Goal: Task Accomplishment & Management: Manage account settings

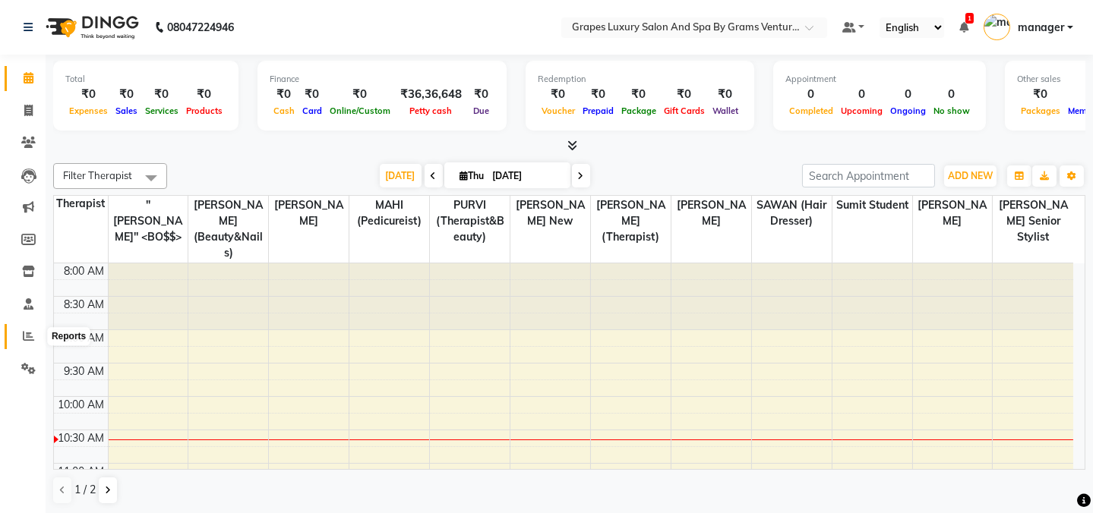
click at [24, 335] on icon at bounding box center [28, 335] width 11 height 11
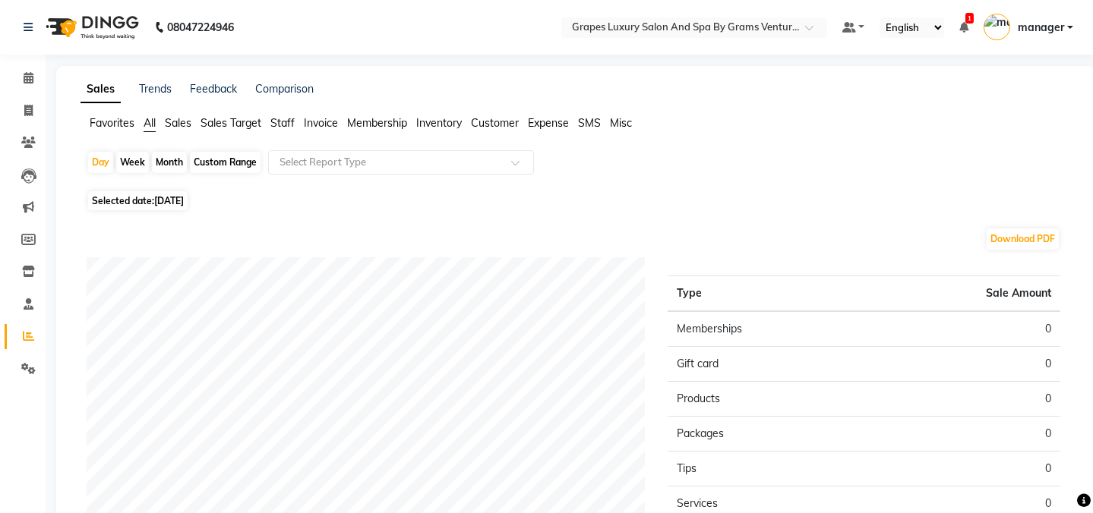
click at [172, 160] on div "Month" at bounding box center [169, 162] width 35 height 21
select select "9"
select select "2025"
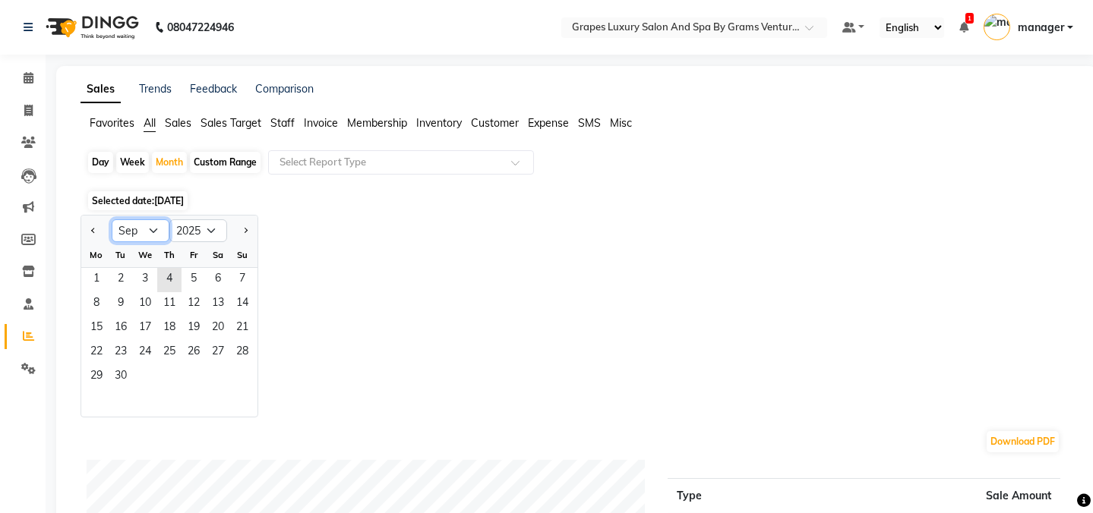
click at [164, 226] on select "Jan Feb Mar Apr May Jun [DATE] Aug Sep Oct Nov Dec" at bounding box center [141, 230] width 58 height 23
select select "8"
click at [112, 219] on select "Jan Feb Mar Apr May Jun [DATE] Aug Sep Oct Nov Dec" at bounding box center [141, 230] width 58 height 23
click at [194, 276] on span "1" at bounding box center [194, 280] width 24 height 24
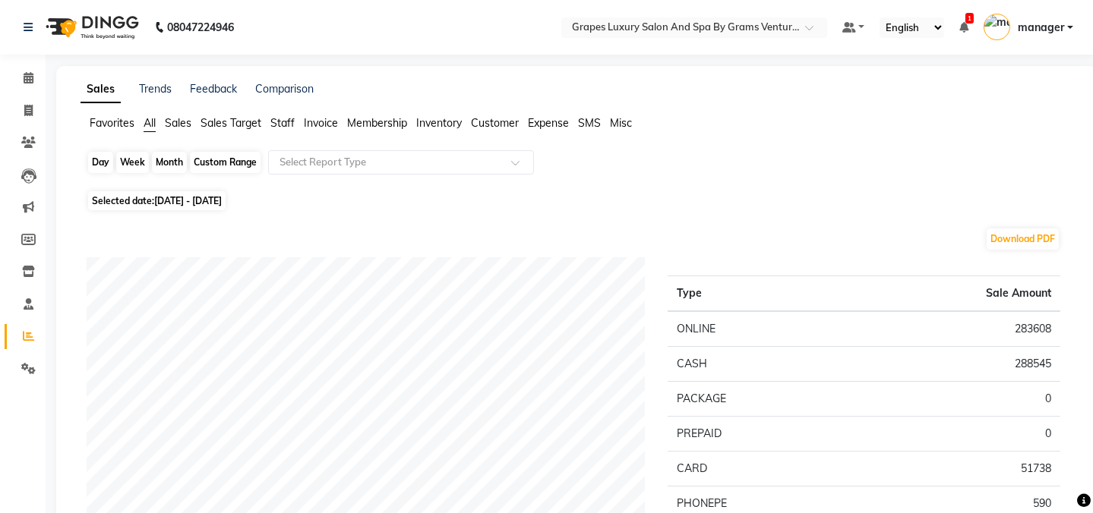
click at [169, 162] on div "Month" at bounding box center [169, 162] width 35 height 21
select select "8"
select select "2025"
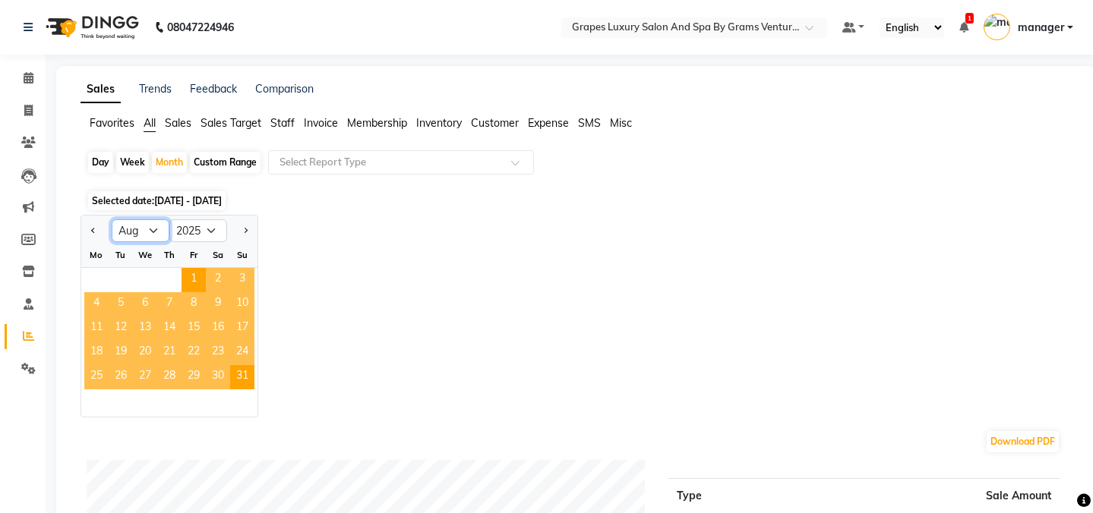
click at [141, 232] on select "Jan Feb Mar Apr May Jun [DATE] Aug Sep Oct Nov Dec" at bounding box center [141, 230] width 58 height 23
select select "9"
click at [112, 219] on select "Jan Feb Mar Apr May Jun [DATE] Aug Sep Oct Nov Dec" at bounding box center [141, 230] width 58 height 23
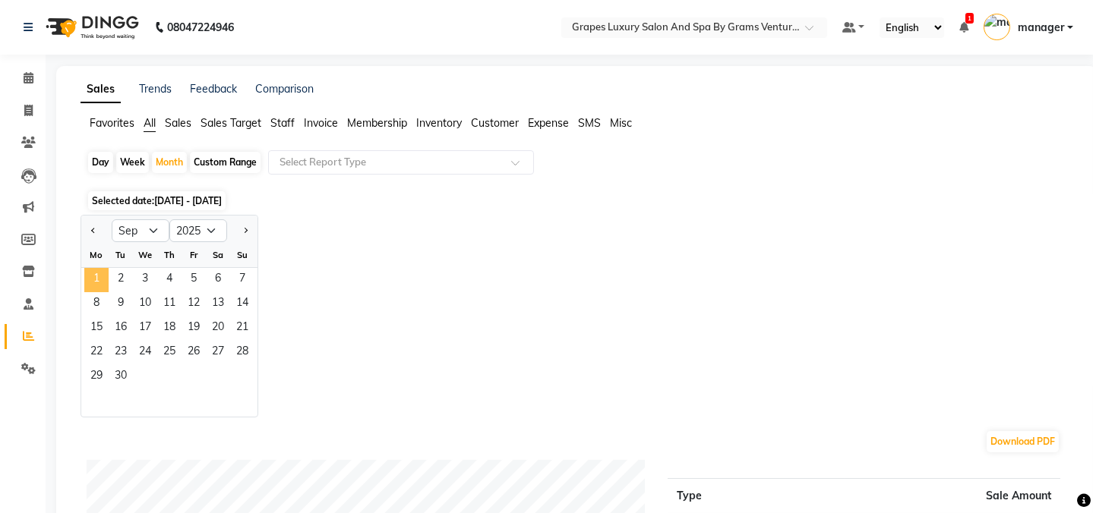
click at [88, 278] on span "1" at bounding box center [96, 280] width 24 height 24
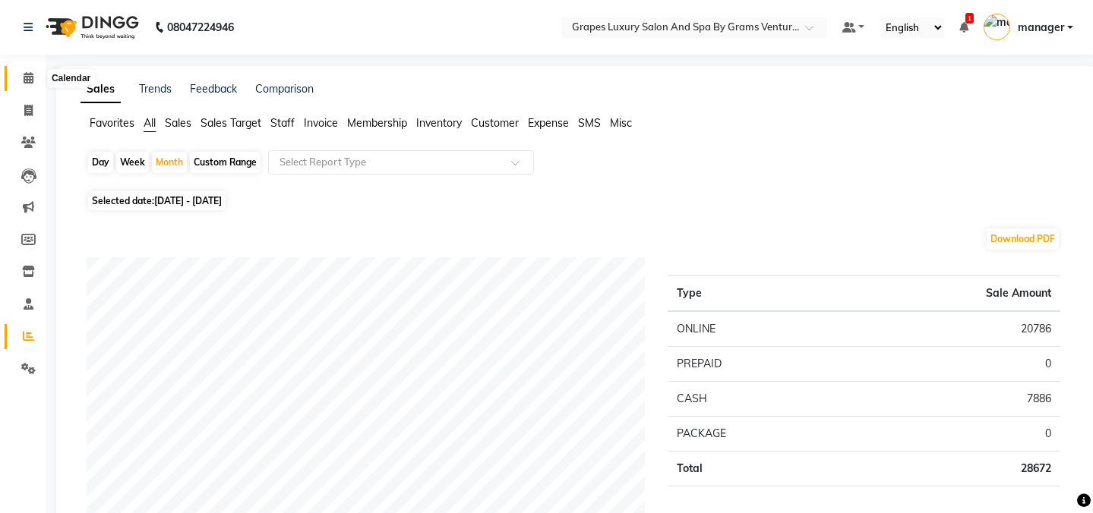
click at [31, 80] on icon at bounding box center [29, 77] width 10 height 11
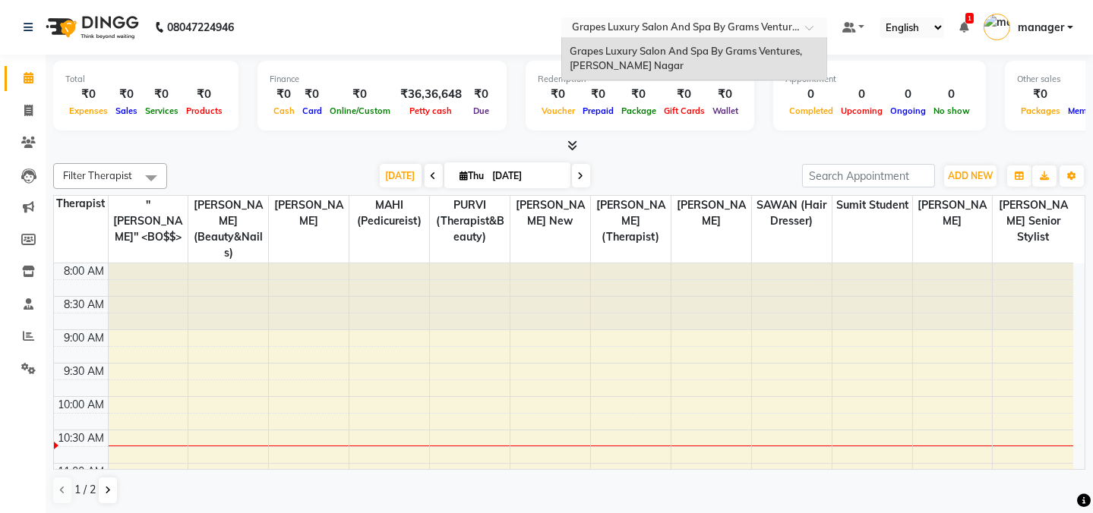
click at [801, 22] on div at bounding box center [694, 28] width 266 height 15
click at [709, 58] on div "Grapes Luxury Salon And Spa By Grams Ventures, [PERSON_NAME] Nagar" at bounding box center [694, 59] width 264 height 42
click at [806, 33] on span at bounding box center [814, 31] width 19 height 15
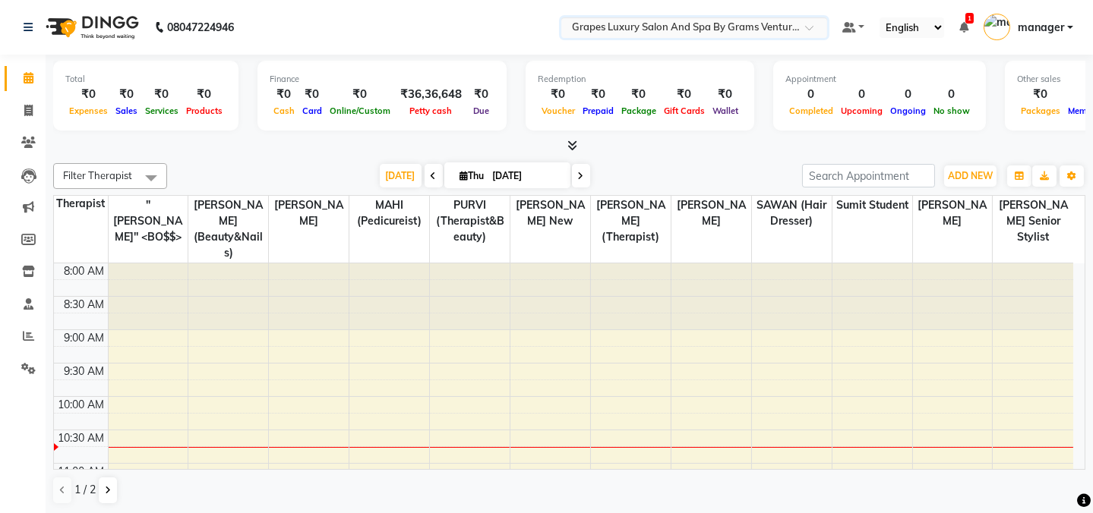
click at [806, 24] on span at bounding box center [814, 31] width 19 height 15
